Goal: Navigation & Orientation: Find specific page/section

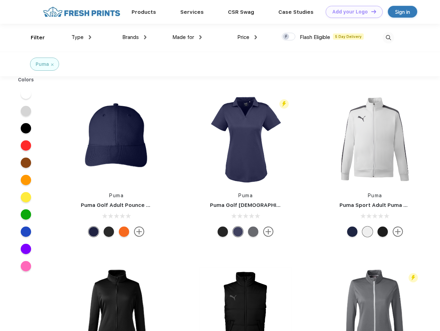
click at [351, 12] on link "Add your Logo Design Tool" at bounding box center [354, 12] width 57 height 12
click at [0, 0] on div "Design Tool" at bounding box center [0, 0] width 0 height 0
click at [370, 11] on link "Add your Logo Design Tool" at bounding box center [354, 12] width 57 height 12
click at [33, 38] on div "Filter" at bounding box center [38, 38] width 14 height 8
click at [81, 37] on span "Type" at bounding box center [77, 37] width 12 height 6
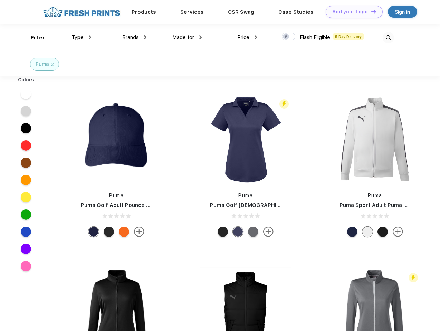
click at [134, 37] on span "Brands" at bounding box center [130, 37] width 17 height 6
click at [187, 37] on span "Made for" at bounding box center [183, 37] width 22 height 6
click at [247, 37] on span "Price" at bounding box center [243, 37] width 12 height 6
click at [289, 37] on div at bounding box center [288, 37] width 13 height 8
click at [286, 37] on input "checkbox" at bounding box center [284, 34] width 4 height 4
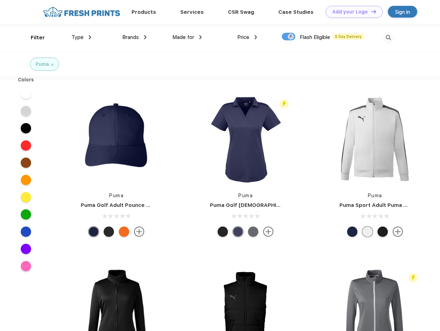
click at [388, 38] on img at bounding box center [387, 37] width 11 height 11
